Goal: Task Accomplishment & Management: Manage account settings

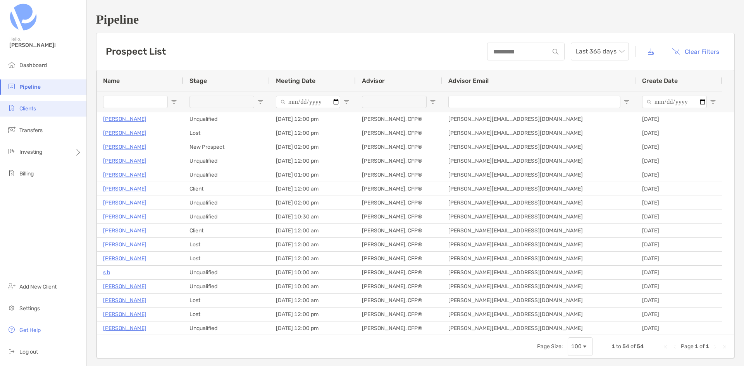
click at [31, 110] on span "Clients" at bounding box center [27, 108] width 17 height 7
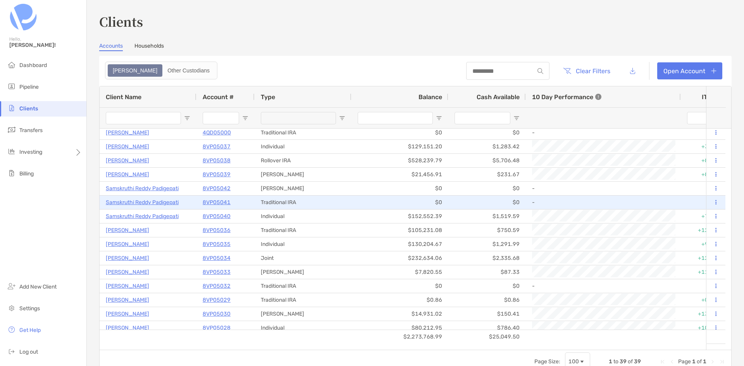
scroll to position [78, 0]
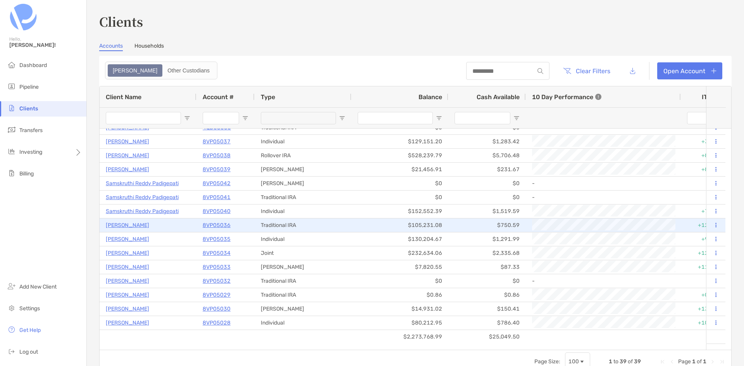
click at [144, 228] on p "[PERSON_NAME]" at bounding box center [127, 226] width 43 height 10
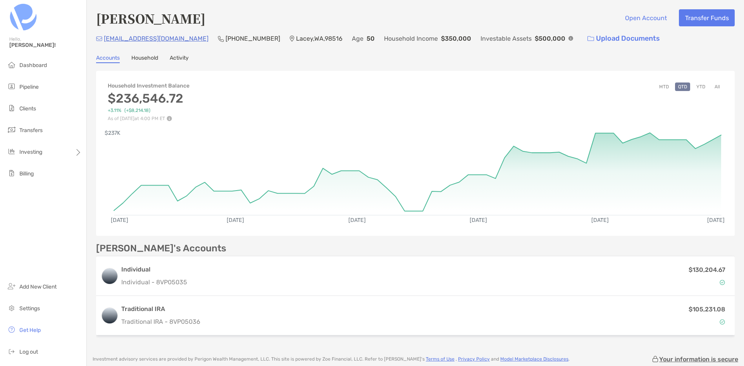
click at [144, 59] on link "Household" at bounding box center [144, 59] width 27 height 9
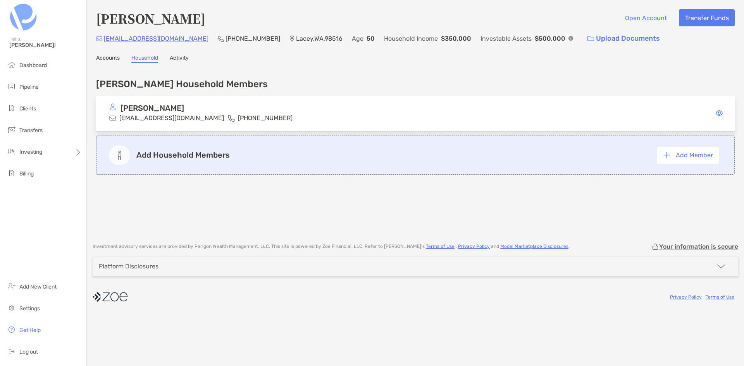
click at [172, 108] on p "[PERSON_NAME]" at bounding box center [153, 108] width 64 height 10
click at [720, 112] on icon at bounding box center [719, 113] width 7 height 6
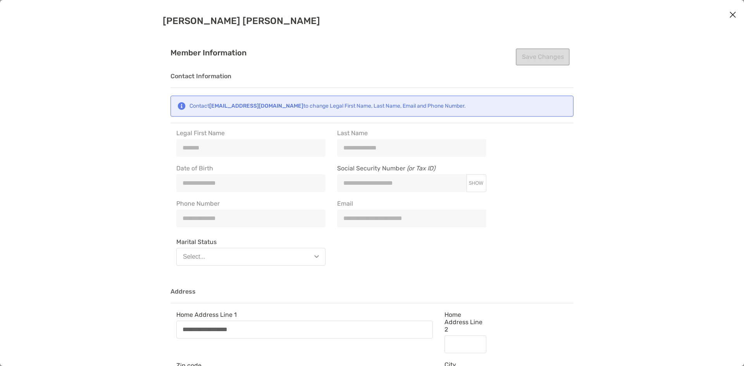
type input "**********"
click at [738, 14] on button "Close modal" at bounding box center [733, 15] width 12 height 12
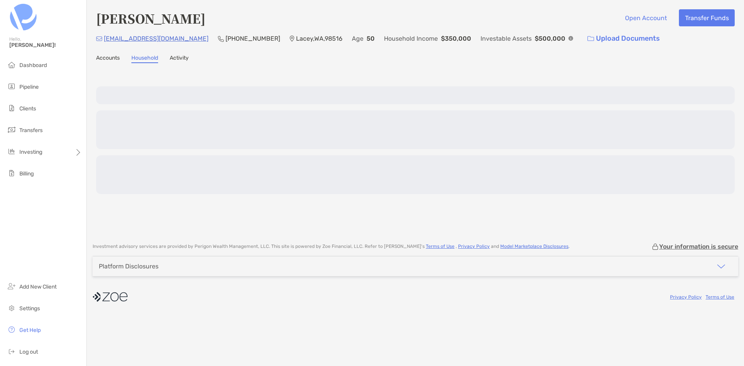
click at [116, 58] on link "Accounts" at bounding box center [108, 59] width 24 height 9
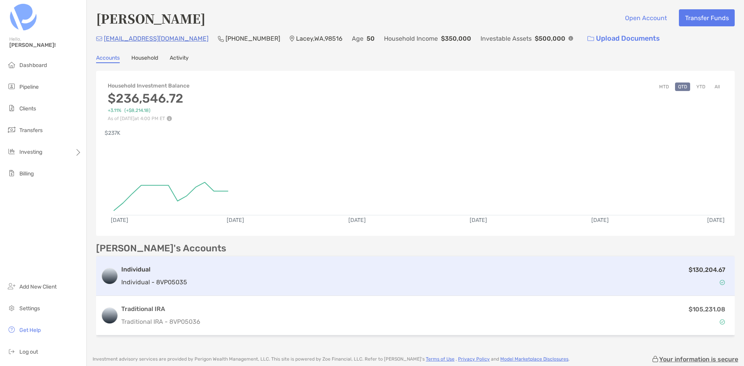
click at [155, 272] on h3 "Individual" at bounding box center [154, 269] width 66 height 9
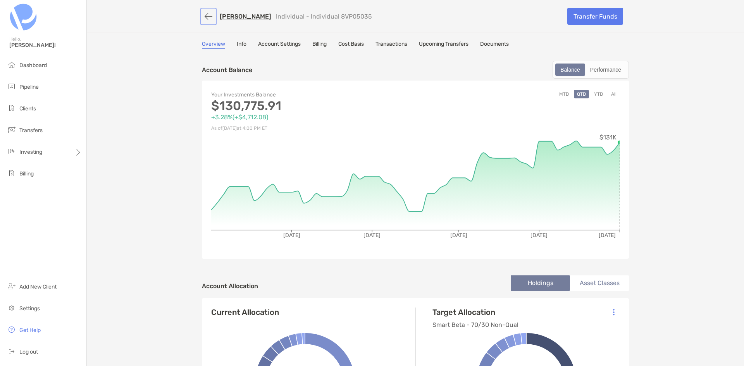
click at [203, 18] on button "button" at bounding box center [208, 16] width 13 height 14
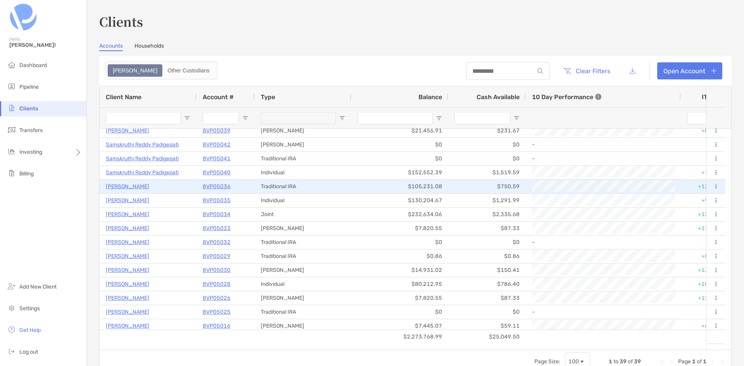
click at [143, 189] on p "[PERSON_NAME]" at bounding box center [127, 187] width 43 height 10
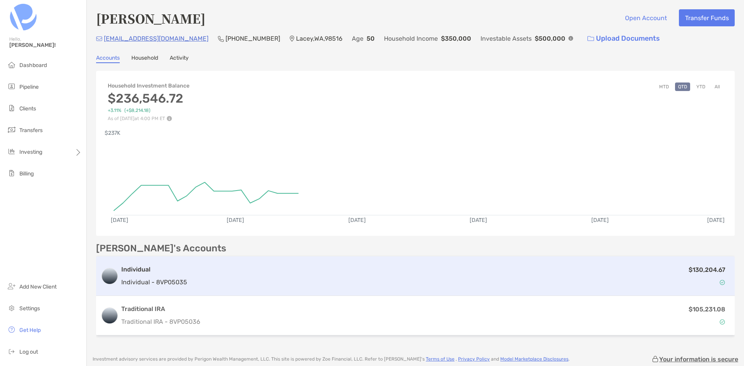
click at [165, 269] on h3 "Individual" at bounding box center [154, 269] width 66 height 9
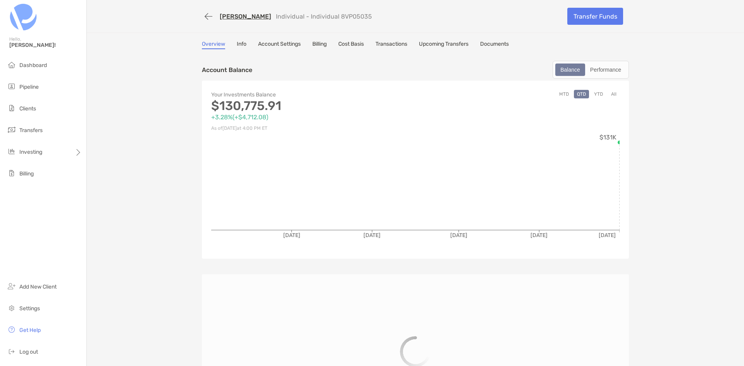
click at [239, 45] on link "Info" at bounding box center [242, 45] width 10 height 9
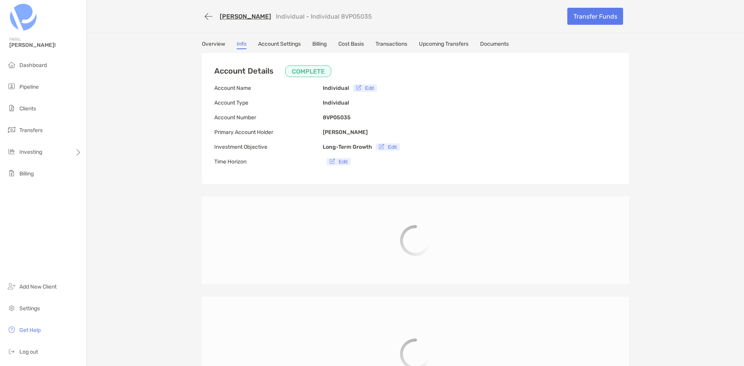
type input "**********"
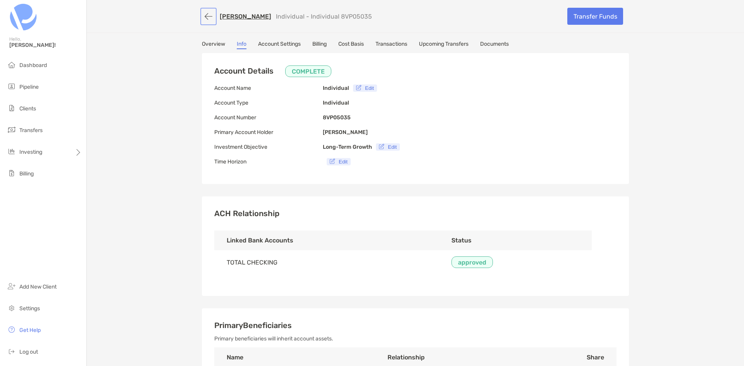
click at [205, 17] on button "button" at bounding box center [208, 16] width 13 height 14
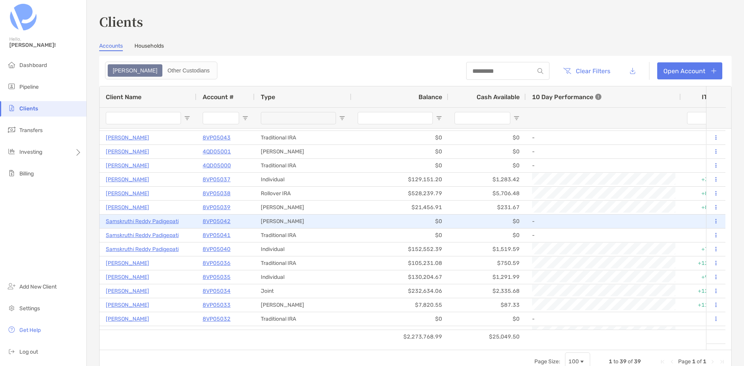
scroll to position [78, 0]
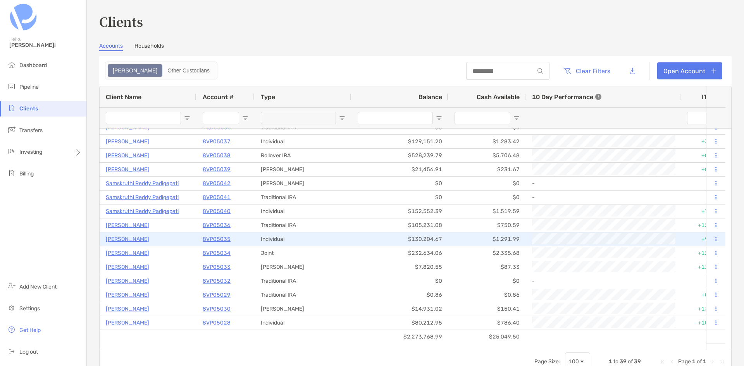
click at [211, 237] on p "8VP05035" at bounding box center [217, 239] width 28 height 10
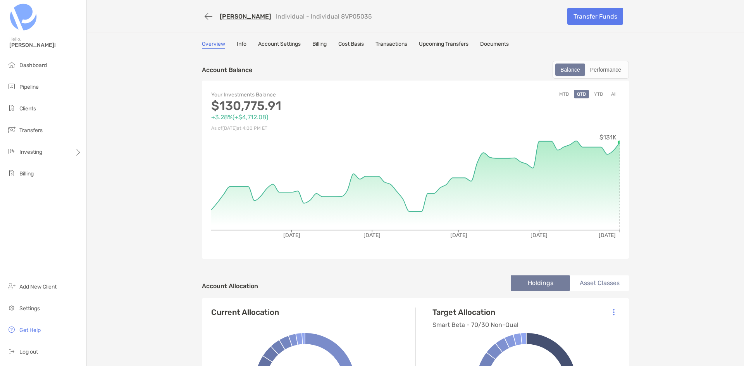
click at [238, 45] on link "Info" at bounding box center [242, 45] width 10 height 9
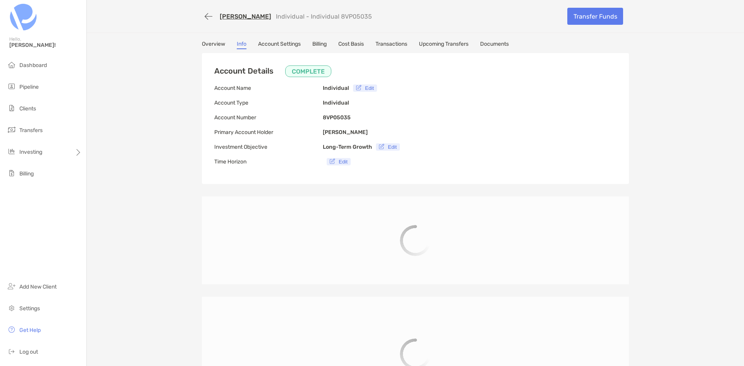
type input "**********"
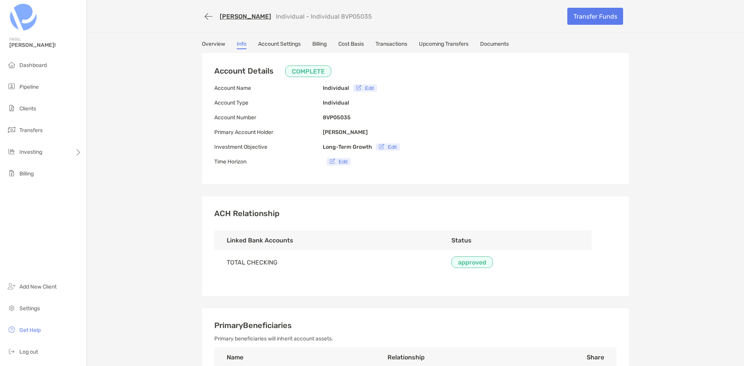
click at [237, 19] on link "[PERSON_NAME]" at bounding box center [246, 16] width 52 height 7
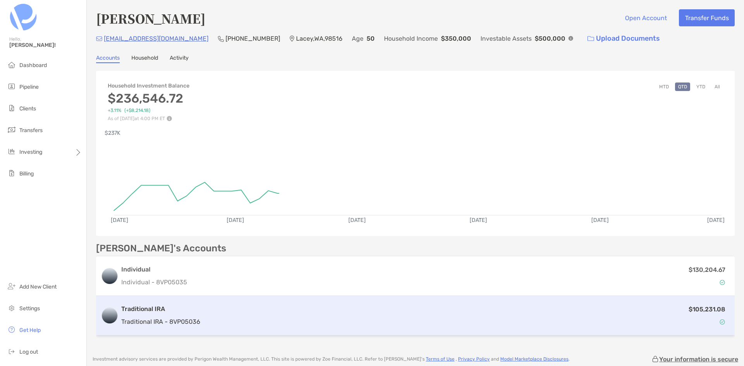
click at [190, 318] on p "Traditional IRA - 8VP05036" at bounding box center [160, 322] width 79 height 10
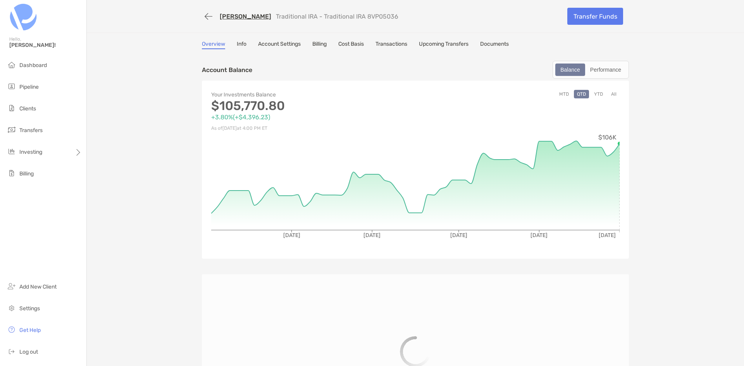
click at [239, 43] on link "Info" at bounding box center [242, 45] width 10 height 9
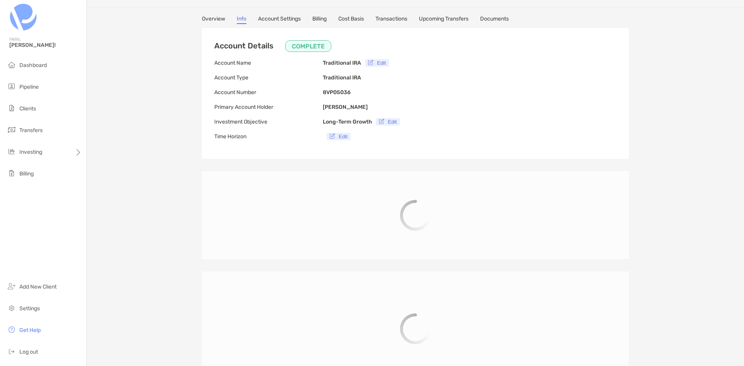
type input "**********"
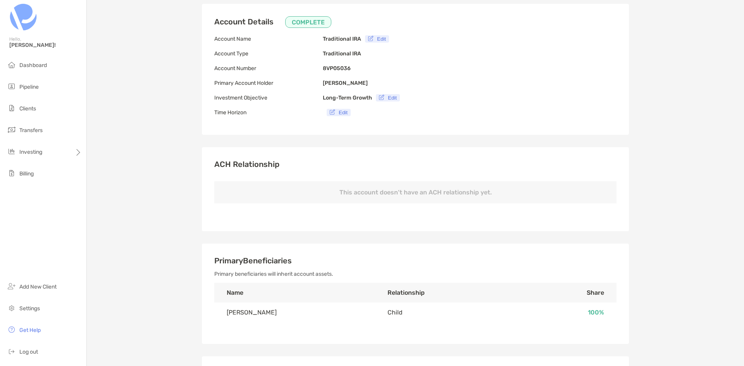
scroll to position [39, 0]
